Goal: Check status: Check status

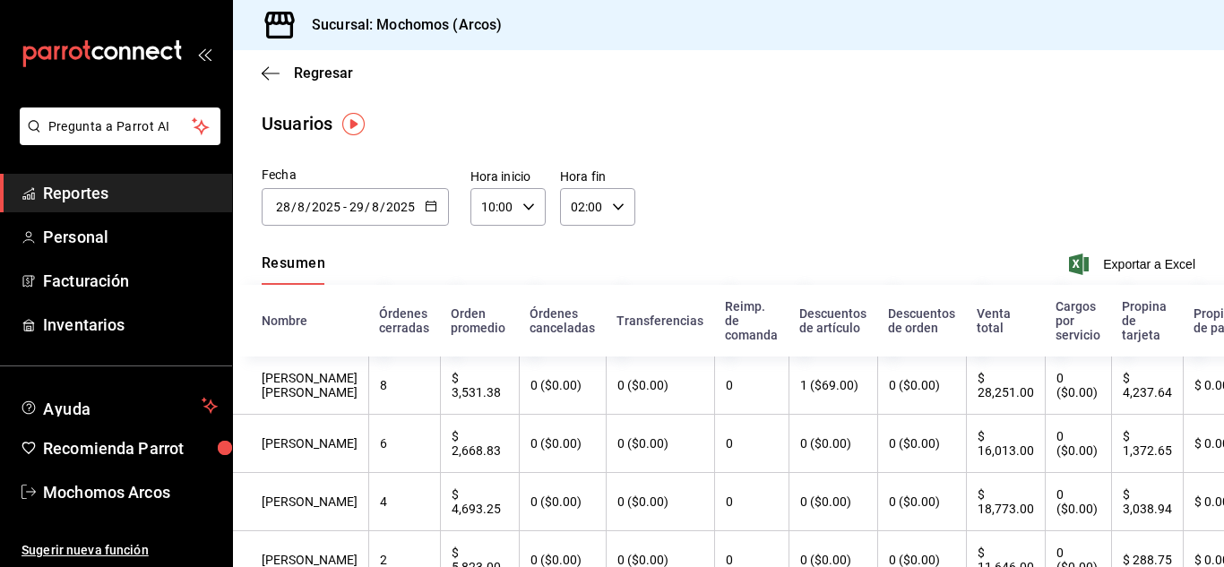
click at [77, 187] on span "Reportes" at bounding box center [130, 193] width 175 height 24
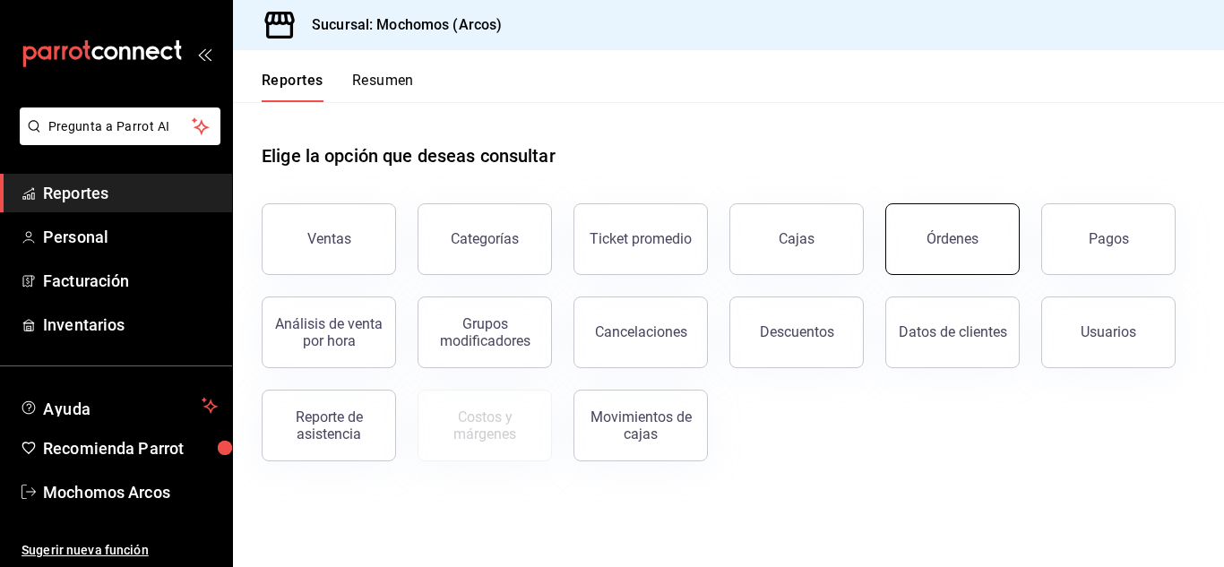
click at [933, 228] on button "Órdenes" at bounding box center [952, 239] width 134 height 72
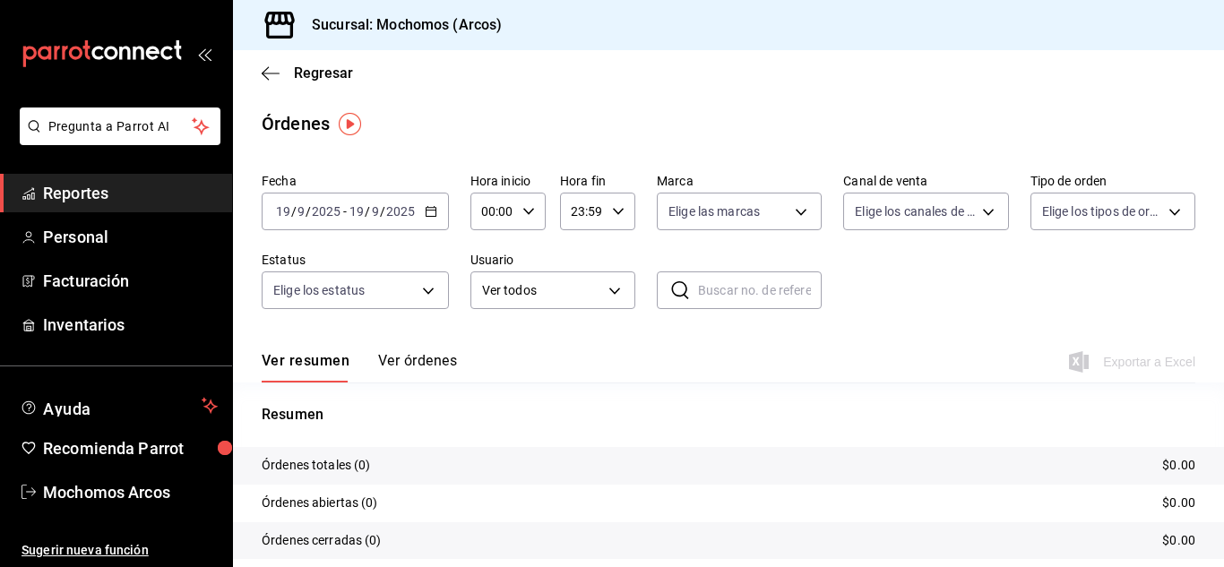
click at [416, 359] on button "Ver órdenes" at bounding box center [417, 367] width 79 height 30
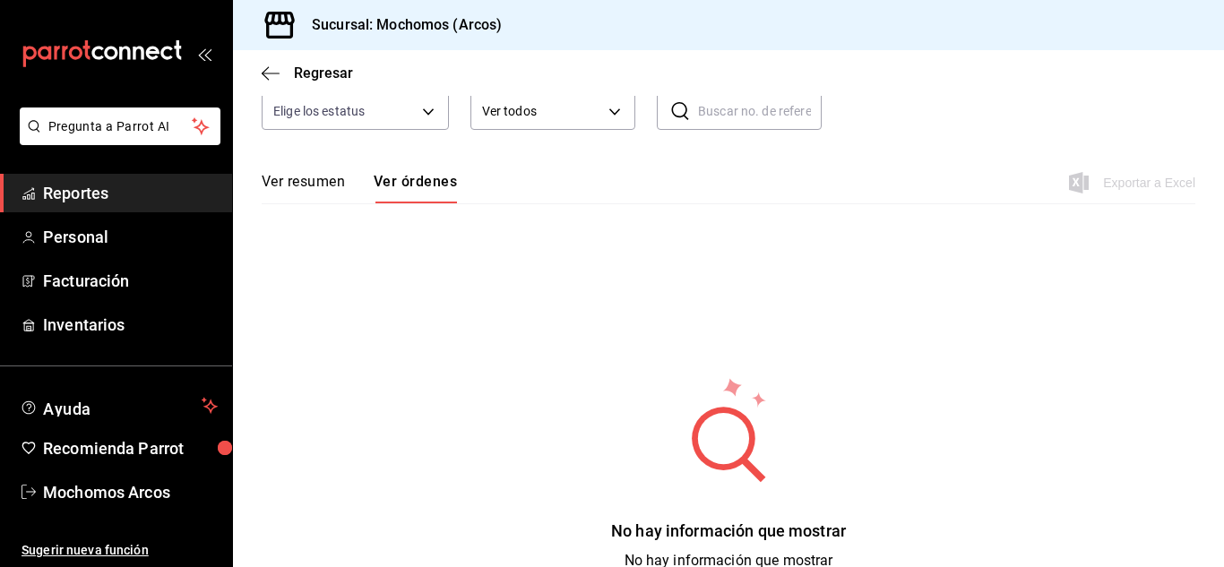
scroll to position [90, 0]
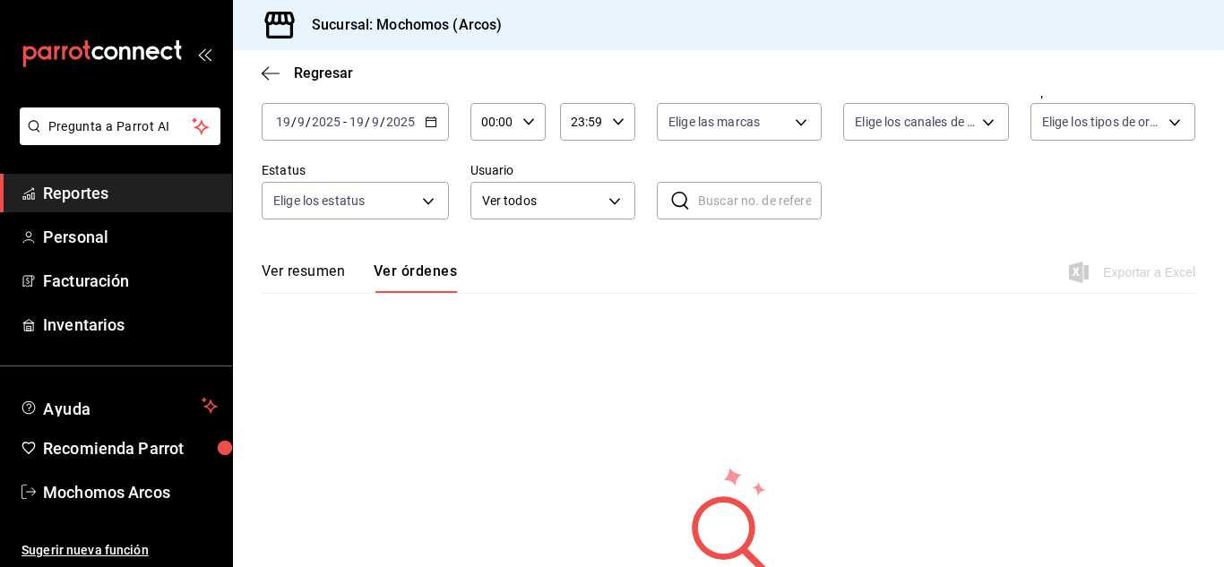
click at [429, 118] on \(Stroke\) "button" at bounding box center [430, 122] width 11 height 10
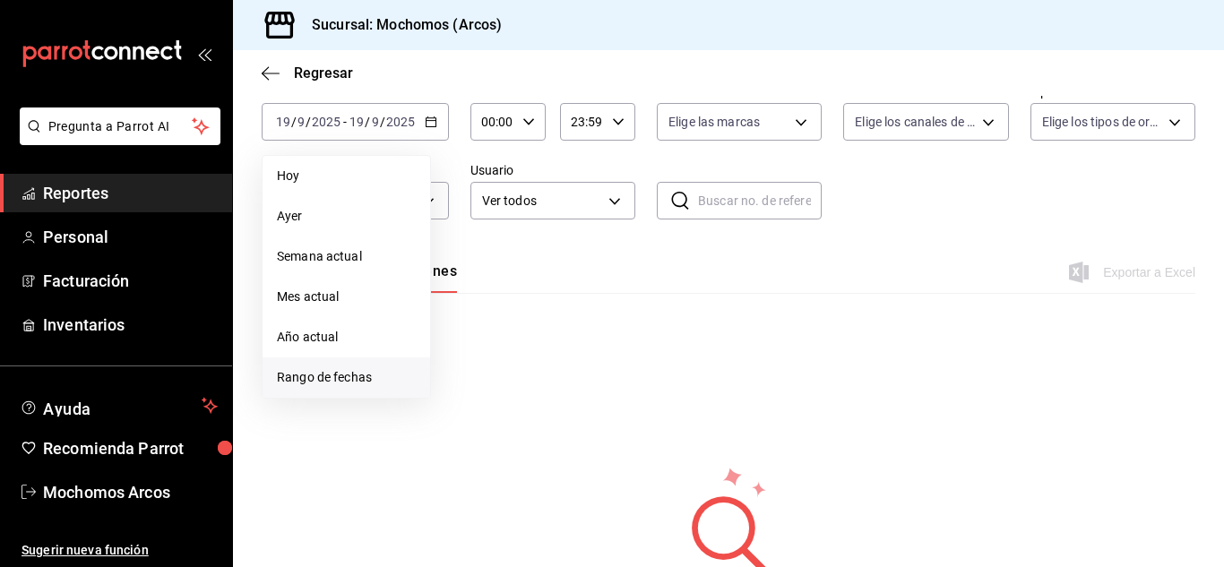
click at [385, 382] on span "Rango de fechas" at bounding box center [346, 377] width 139 height 19
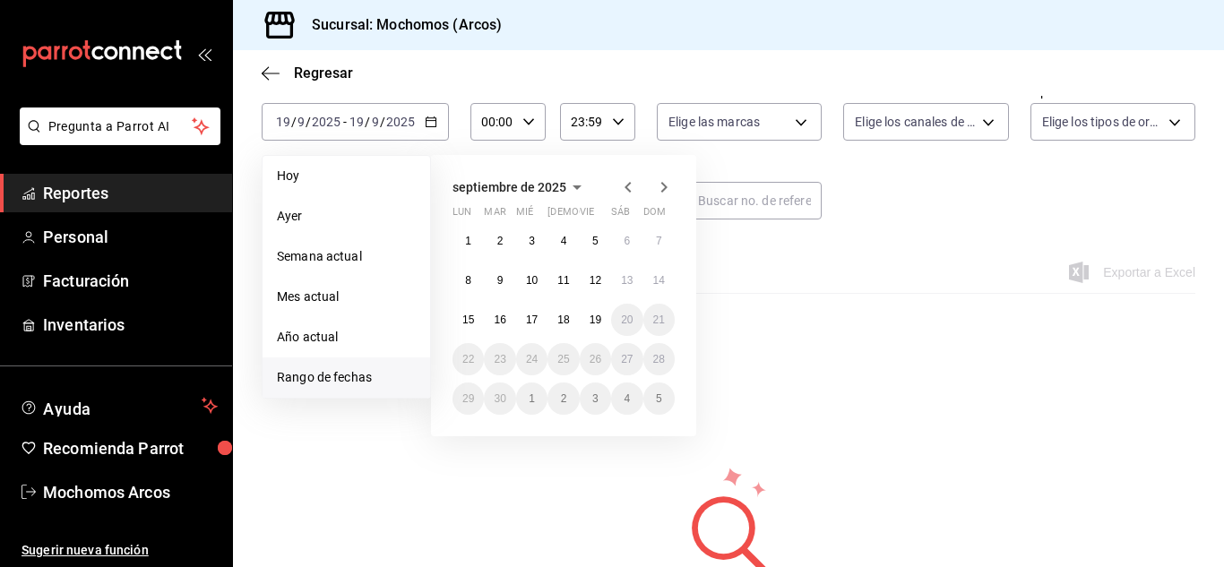
click at [623, 194] on icon "button" at bounding box center [627, 186] width 21 height 21
click at [560, 397] on abbr "28" at bounding box center [563, 398] width 12 height 13
click at [593, 400] on abbr "29" at bounding box center [595, 398] width 12 height 13
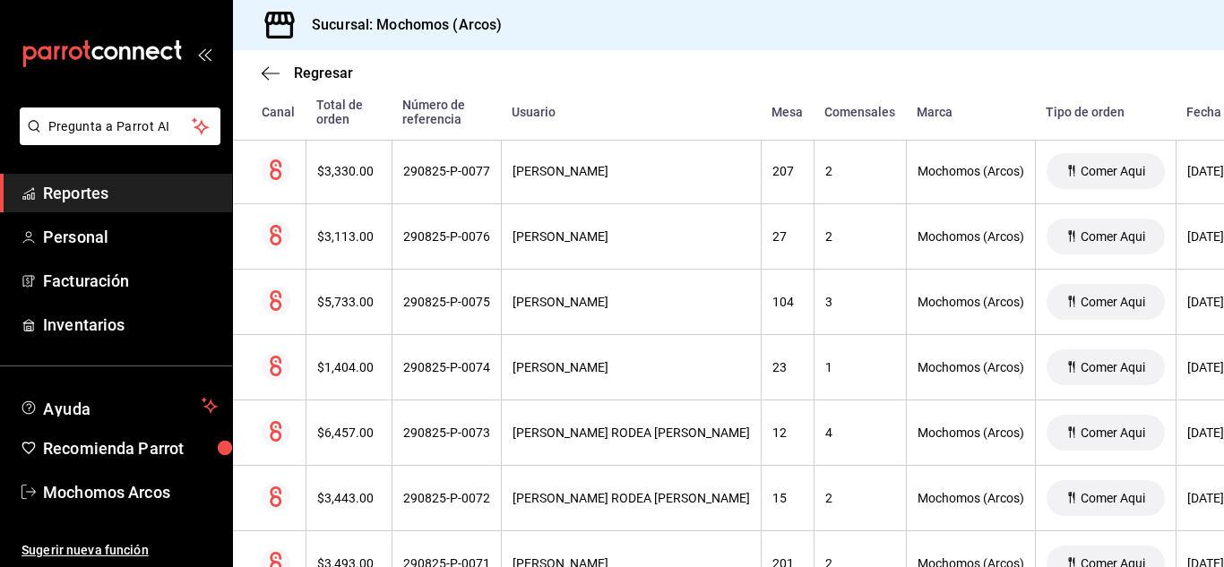
scroll to position [2239, 0]
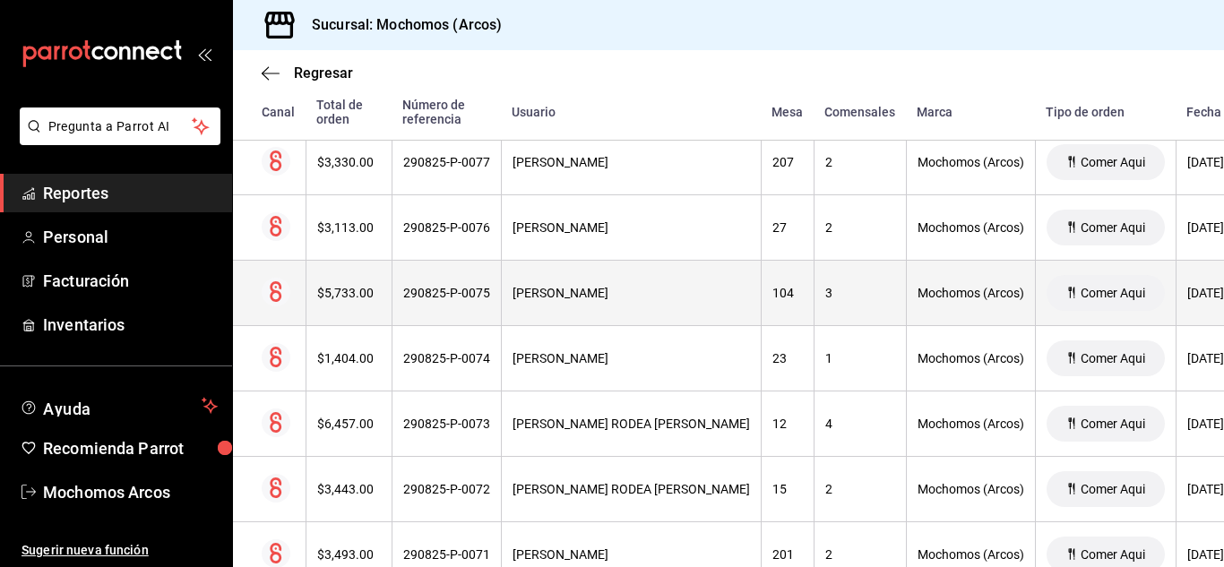
click at [452, 316] on th "290825-P-0075" at bounding box center [445, 293] width 109 height 65
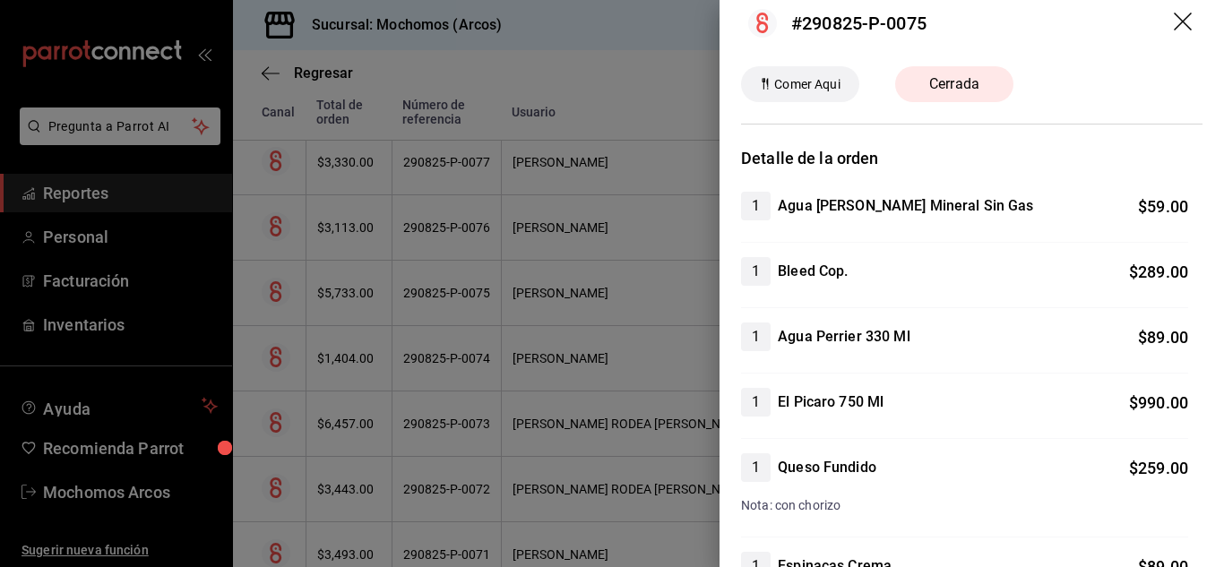
scroll to position [0, 0]
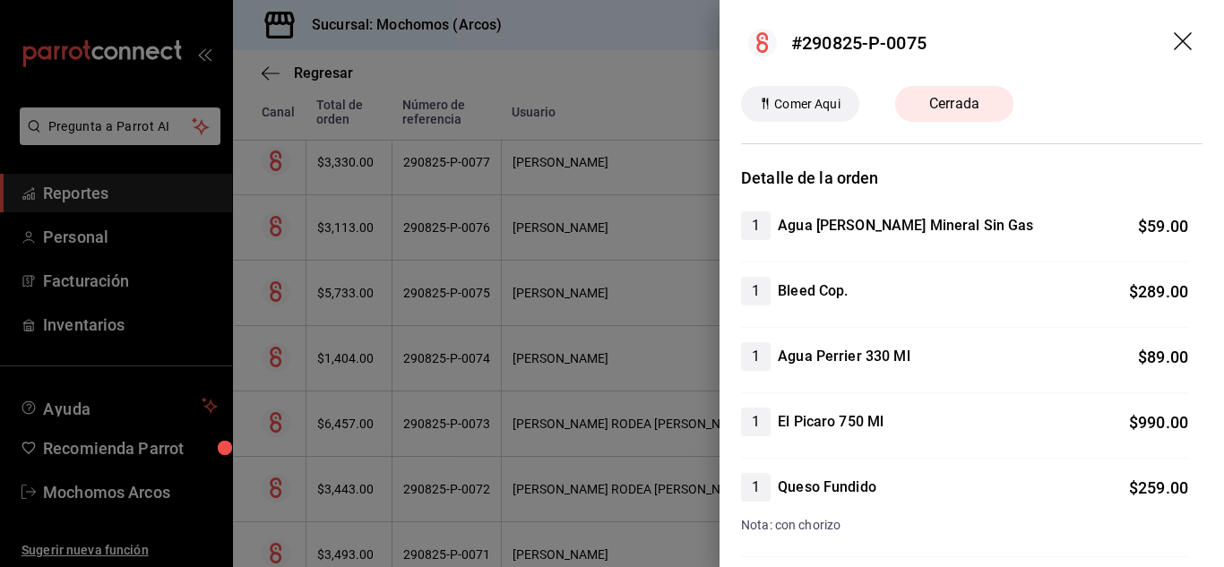
click at [1181, 37] on icon "drag" at bounding box center [1183, 42] width 21 height 21
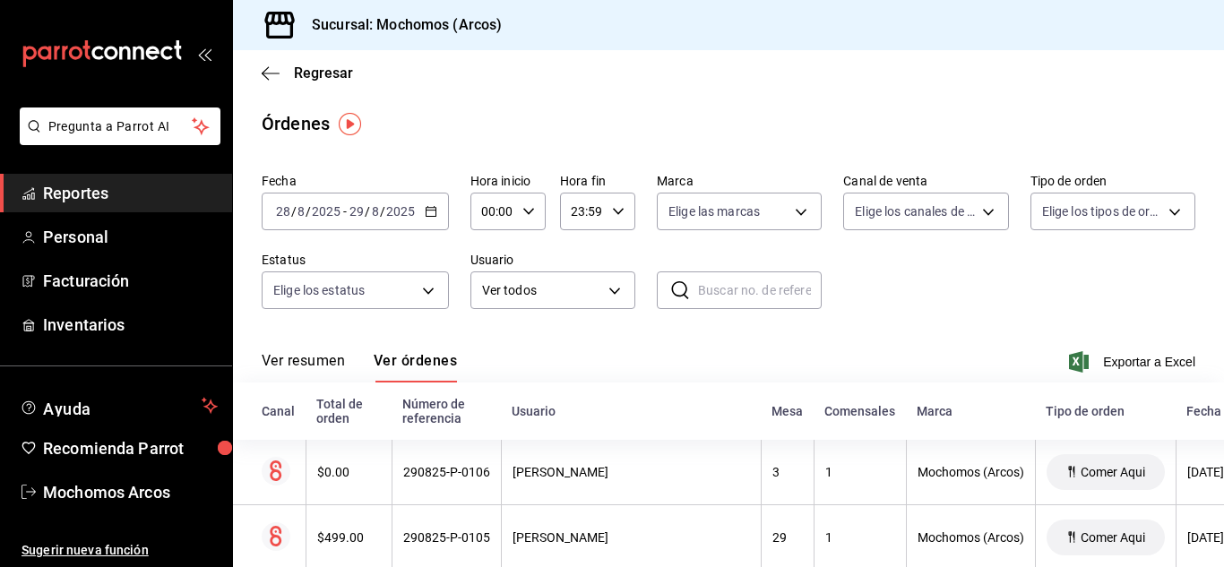
click at [622, 211] on div "23:59 Hora fin" at bounding box center [597, 212] width 75 height 38
click at [567, 304] on button "07" at bounding box center [576, 297] width 30 height 36
type input "07:59"
click at [894, 305] on div at bounding box center [612, 283] width 1224 height 567
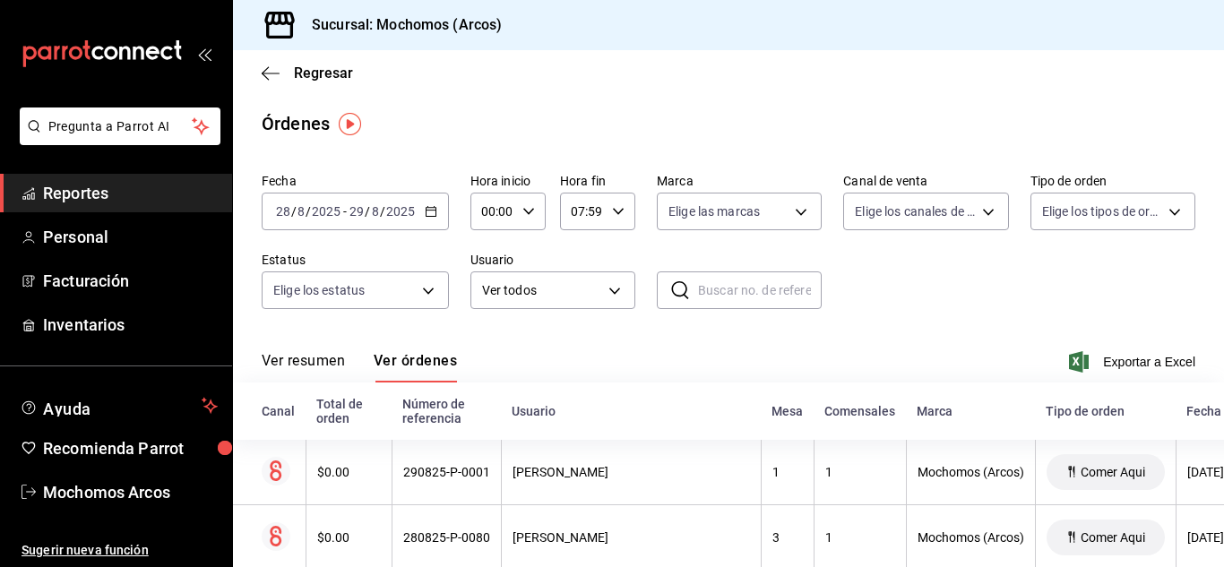
scroll to position [358, 0]
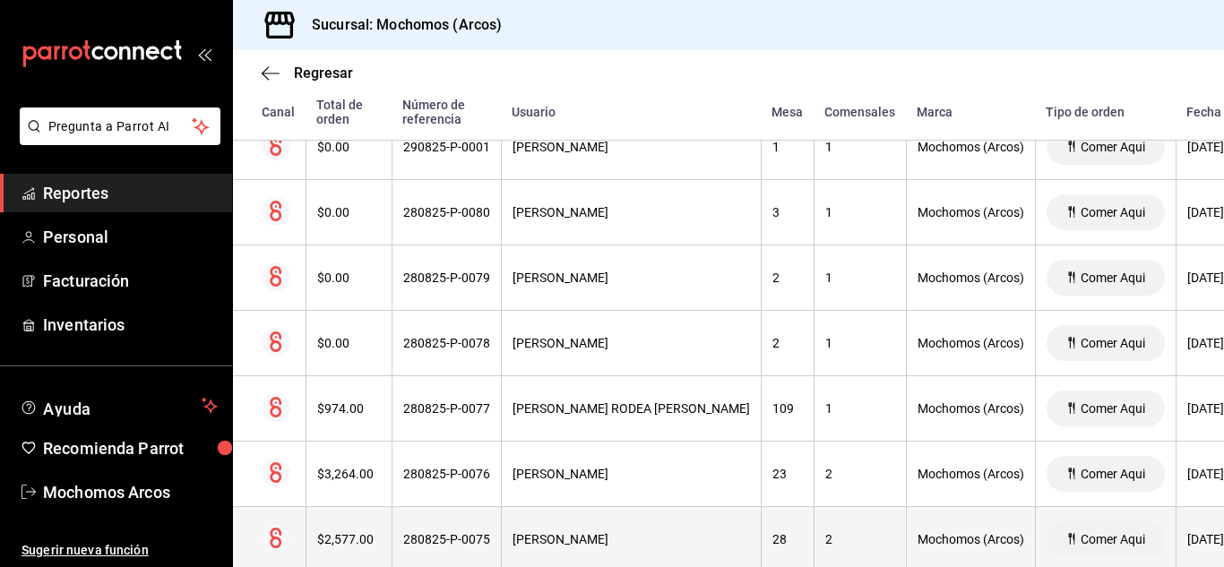
click at [481, 529] on th "280825-P-0075" at bounding box center [445, 539] width 109 height 65
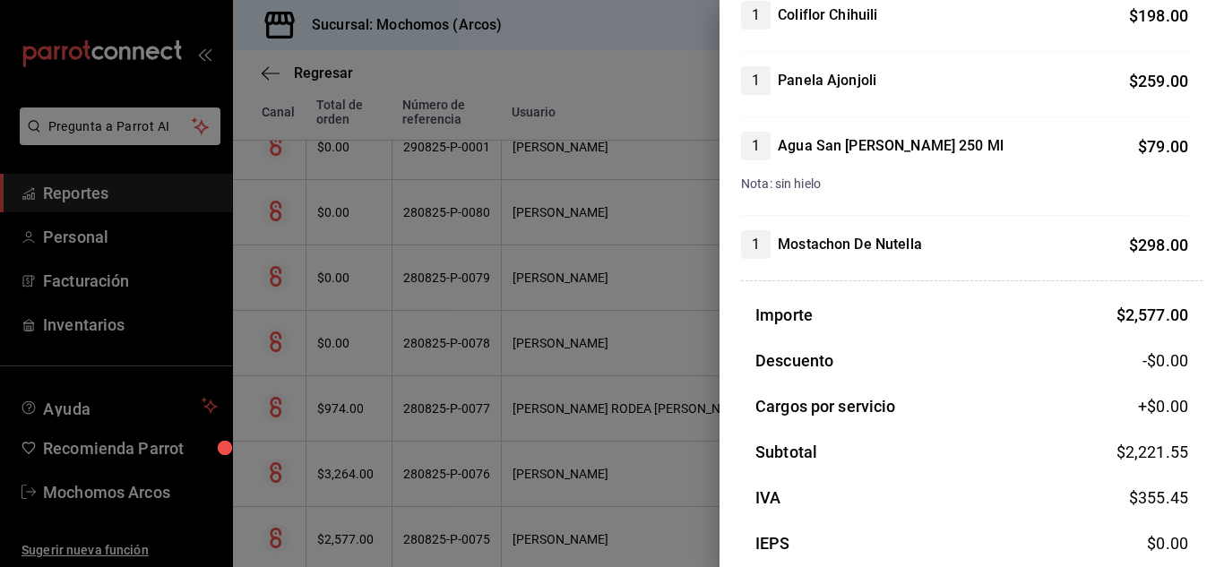
scroll to position [617, 0]
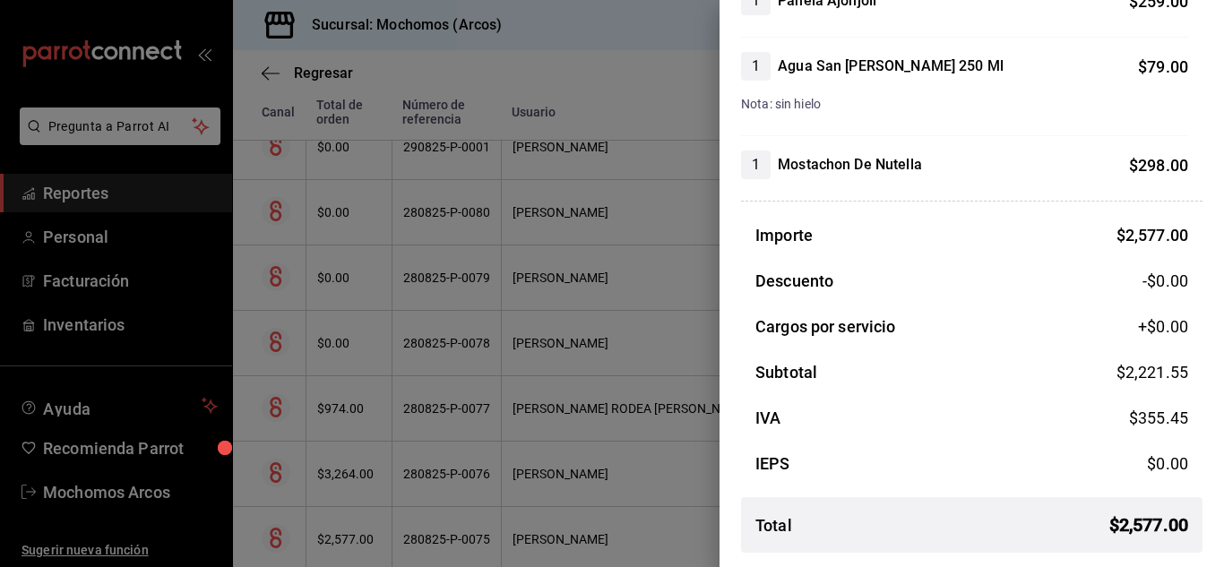
click at [1012, 162] on div "1 Mostachon De Nutella $ 298.00" at bounding box center [964, 164] width 447 height 29
click at [578, 317] on div at bounding box center [612, 283] width 1224 height 567
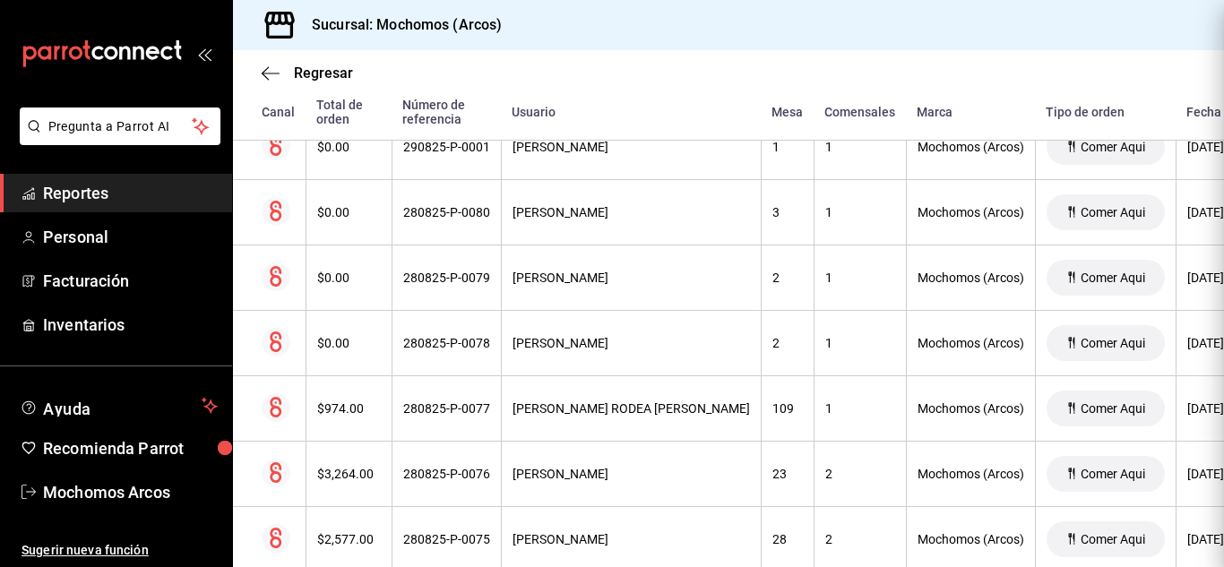
scroll to position [0, 0]
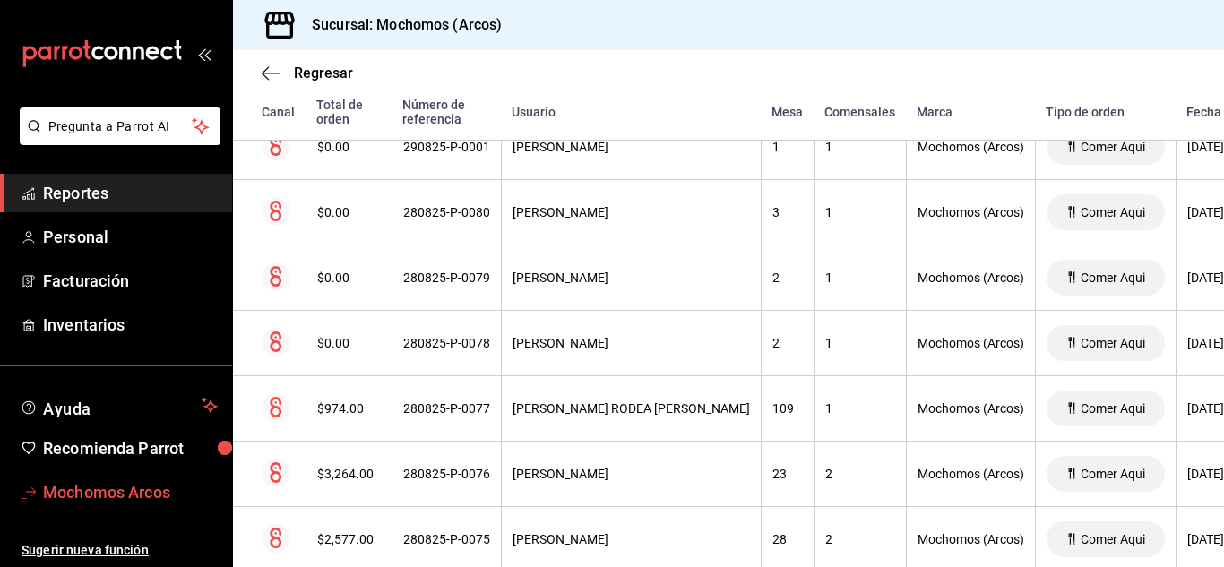
click at [84, 496] on span "Mochomos Arcos" at bounding box center [130, 492] width 175 height 24
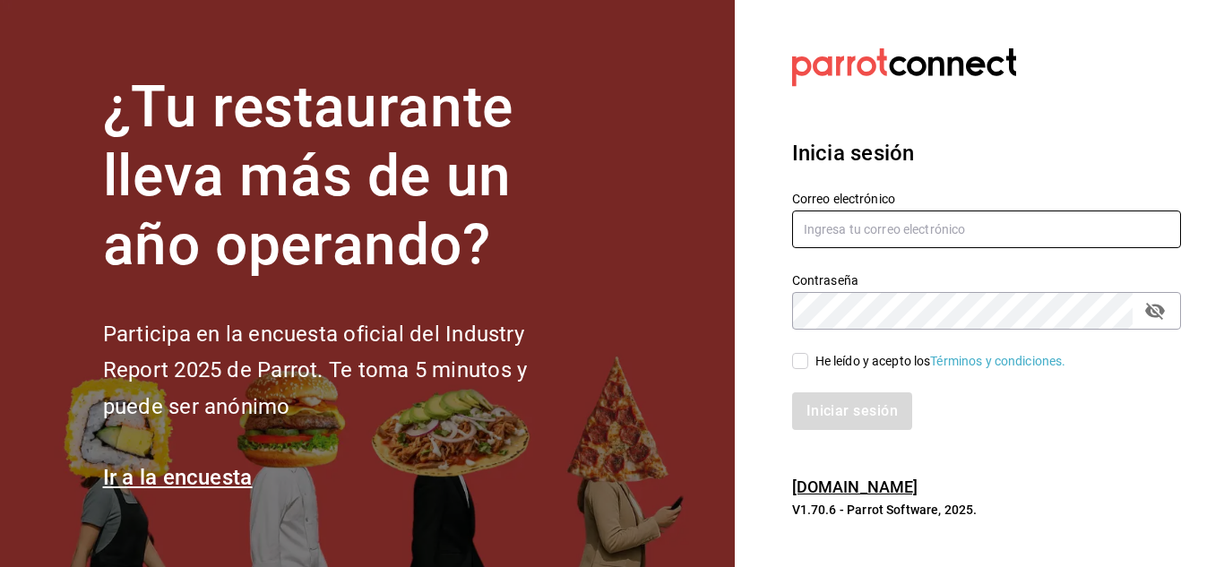
type input "[EMAIL_ADDRESS][DOMAIN_NAME]"
